Goal: Navigation & Orientation: Find specific page/section

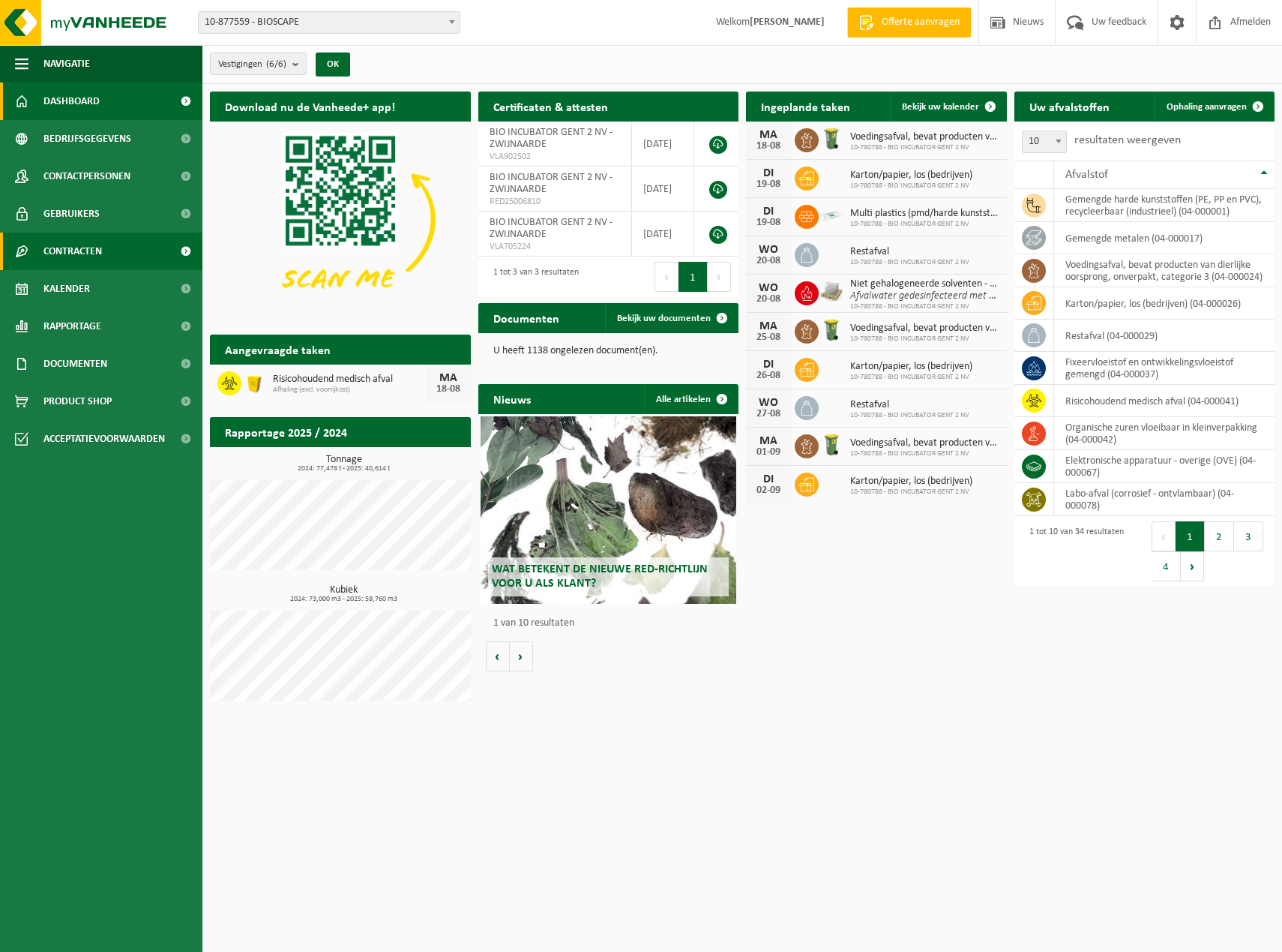
click at [95, 247] on span "Contracten" at bounding box center [73, 251] width 58 height 38
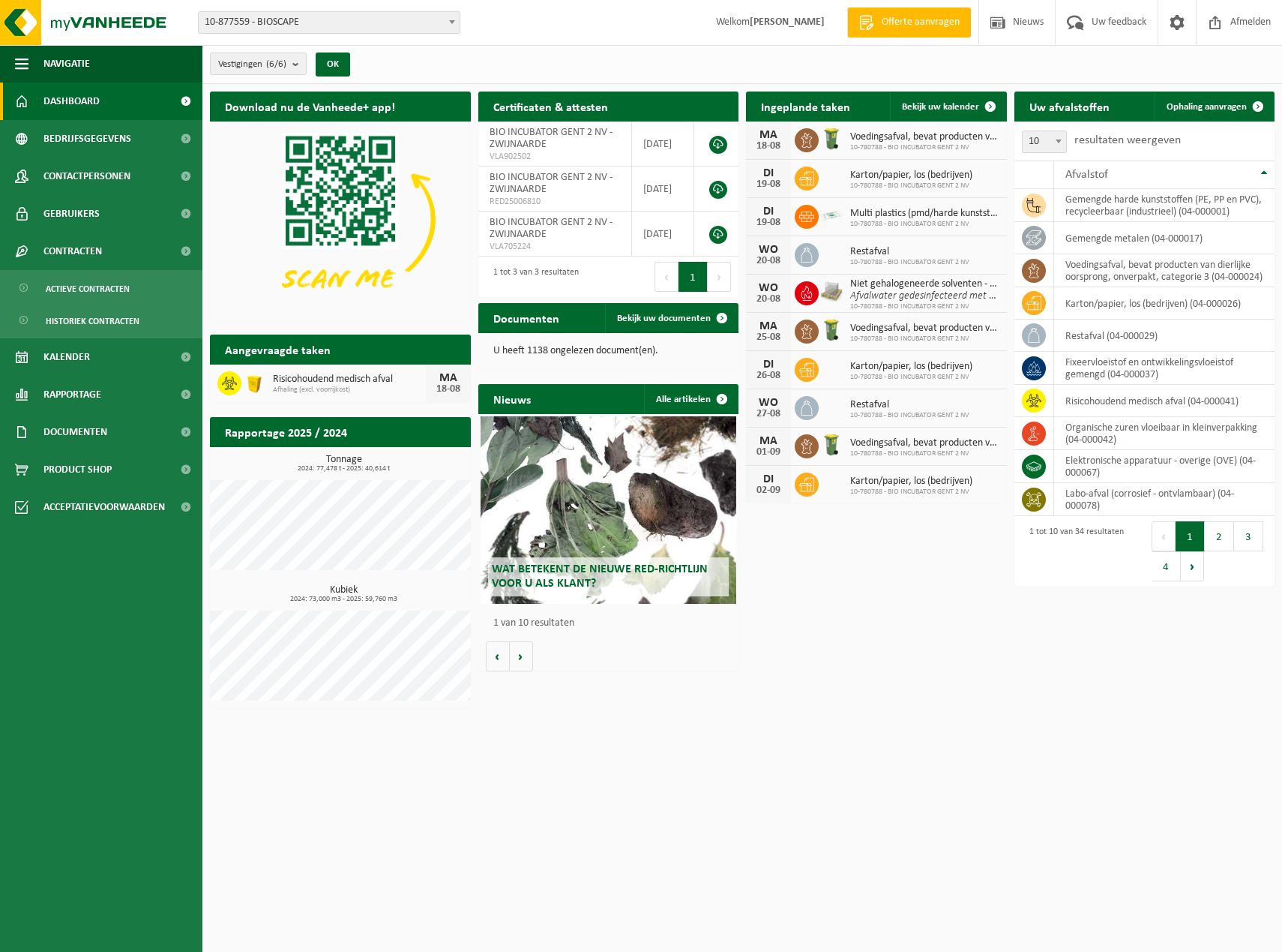
click at [87, 107] on span "Dashboard" at bounding box center [71, 101] width 56 height 38
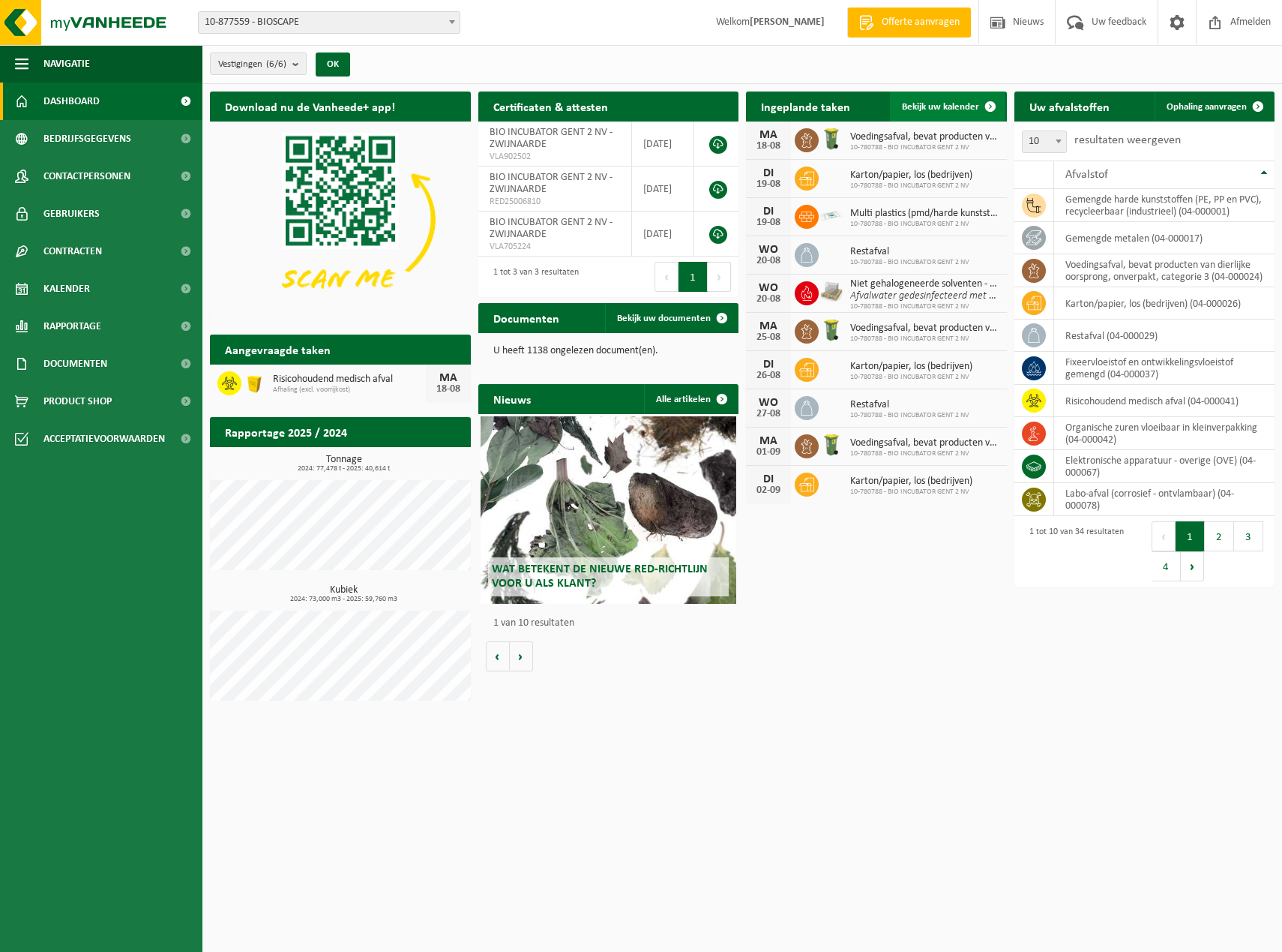
click at [942, 107] on span "Bekijk uw kalender" at bounding box center [941, 107] width 77 height 9
